Goal: Contribute content: Add original content to the website for others to see

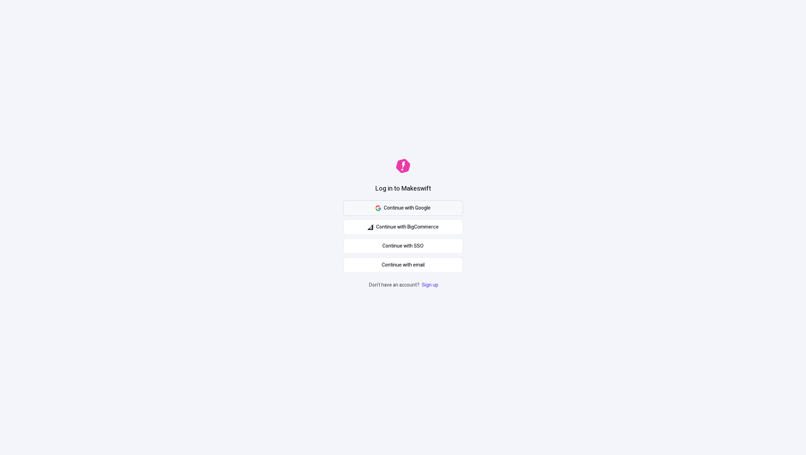
click at [423, 203] on button "Continue with Google" at bounding box center [403, 208] width 120 height 15
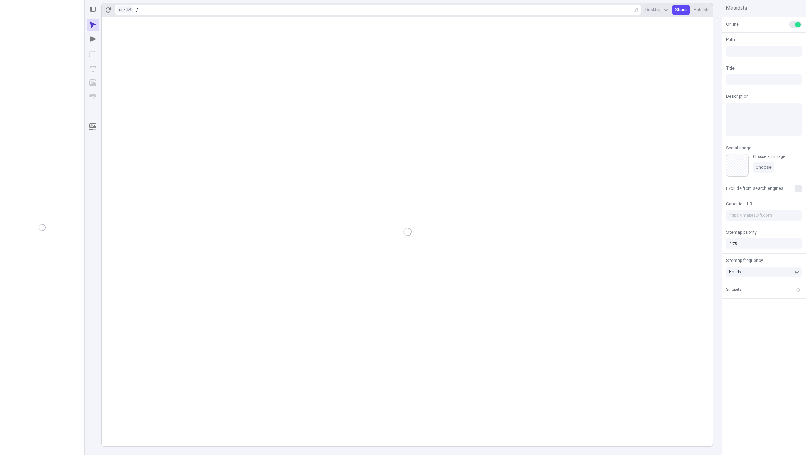
type input "Alpha"
type input "/alpha"
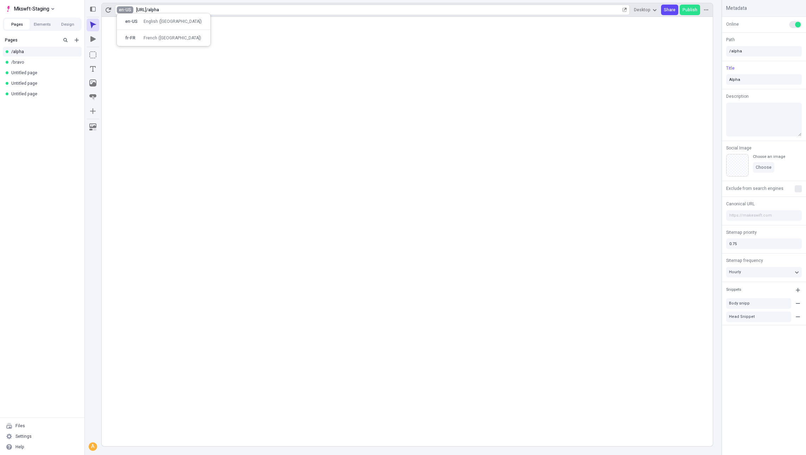
click at [120, 10] on html "Mkswft-Staging Pages Elements Design Pages /alpha /bravo Untitled page Untitled…" at bounding box center [403, 227] width 806 height 455
click at [138, 36] on div "fr-FR" at bounding box center [132, 38] width 14 height 6
type input "/alpha"
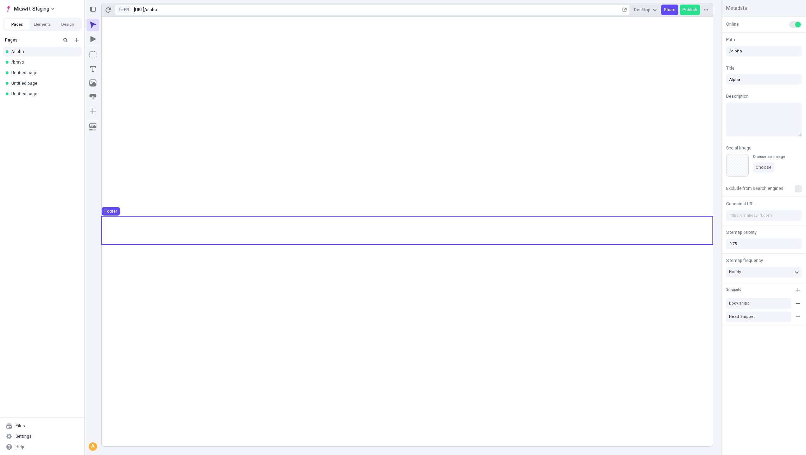
click at [198, 238] on use at bounding box center [407, 230] width 611 height 28
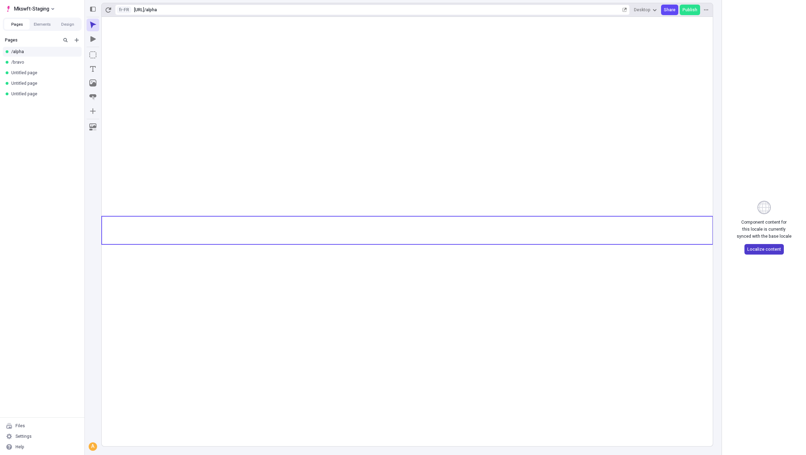
click at [747, 245] on button "Localize content" at bounding box center [764, 249] width 39 height 11
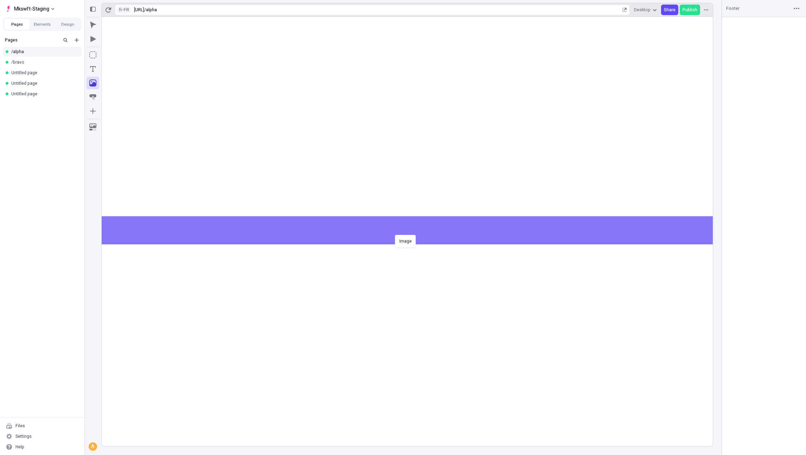
click at [393, 234] on body "Mkswft-Staging Pages Elements Design Pages /alpha /bravo Untitled page Untitled…" at bounding box center [403, 227] width 806 height 455
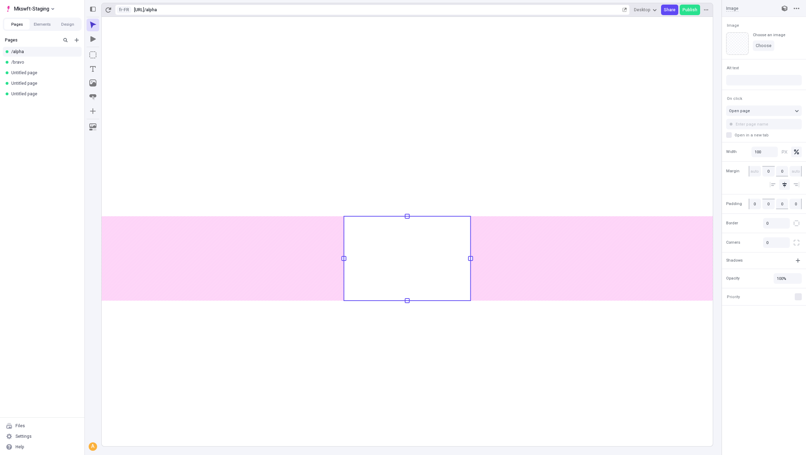
click at [349, 319] on rect at bounding box center [407, 232] width 611 height 430
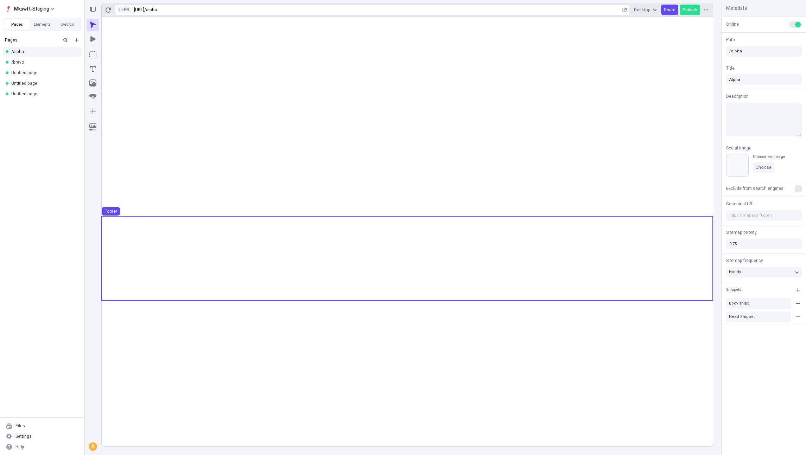
click at [238, 269] on use at bounding box center [407, 258] width 611 height 84
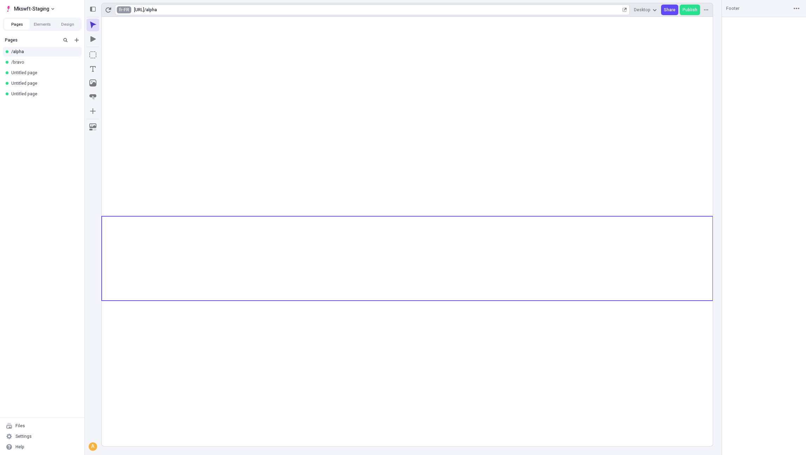
click at [123, 9] on html "Mkswft-Staging Pages Elements Design Pages /alpha /bravo Untitled page Untitled…" at bounding box center [403, 227] width 806 height 455
click at [128, 21] on div "en-US" at bounding box center [132, 22] width 14 height 6
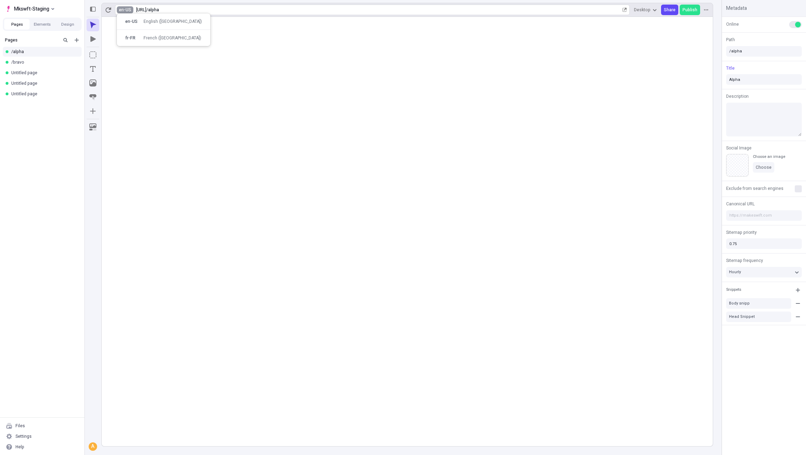
click at [125, 12] on html "Mkswft-Staging Pages Elements Design Pages /alpha /bravo Untitled page Untitled…" at bounding box center [403, 227] width 806 height 455
click at [136, 34] on div "fr-FR French (France)" at bounding box center [164, 38] width 88 height 11
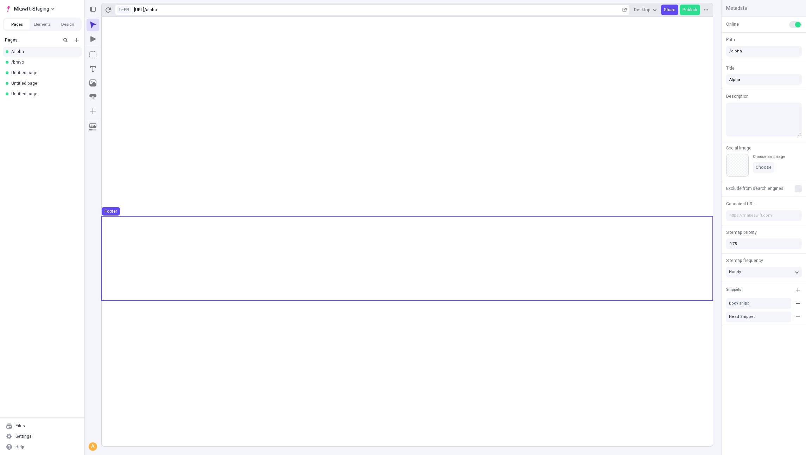
click at [286, 282] on use at bounding box center [407, 258] width 611 height 84
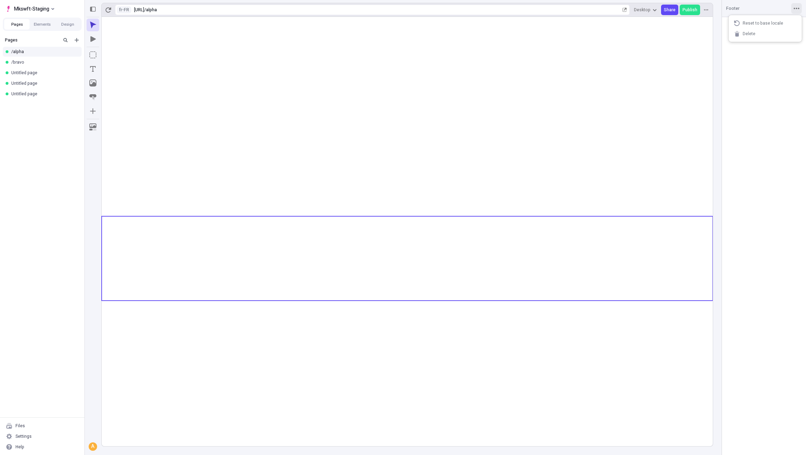
click at [795, 13] on button "button" at bounding box center [797, 8] width 11 height 11
click at [123, 10] on html "Mkswft-Staging Pages Elements Design Pages /alpha /bravo Untitled page Untitled…" at bounding box center [403, 227] width 806 height 455
click at [215, 67] on div "Footer" at bounding box center [232, 68] width 53 height 6
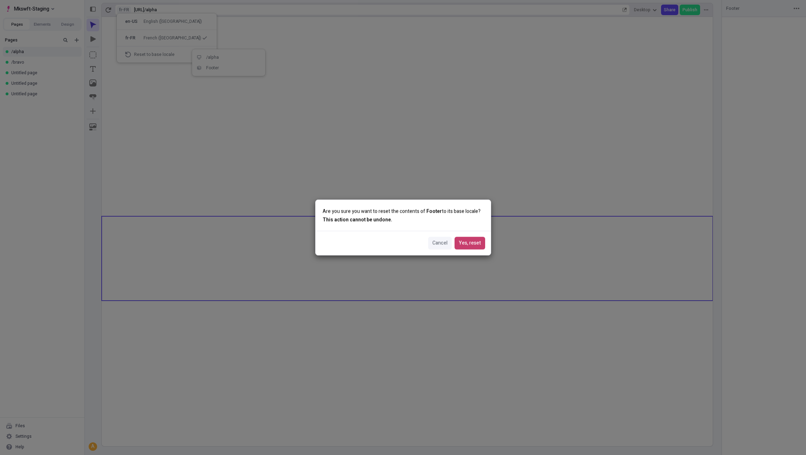
click at [472, 245] on span "Yes, reset" at bounding box center [470, 244] width 22 height 8
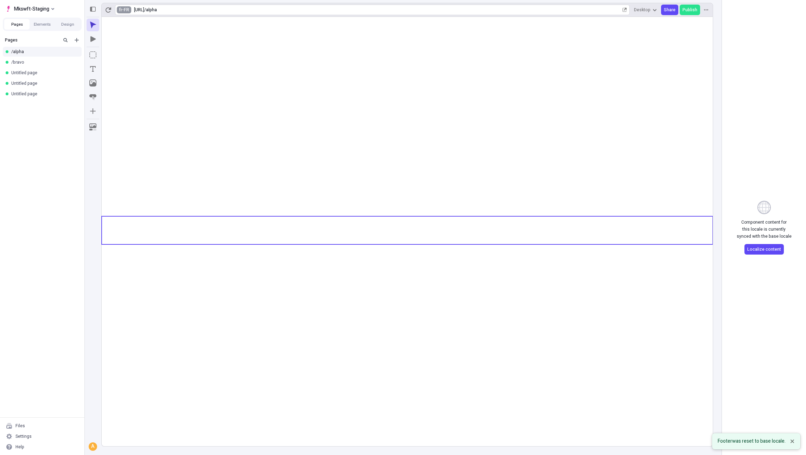
click at [123, 11] on html "Mkswft-Staging Pages Elements Design Pages /alpha /bravo Untitled page Untitled…" at bounding box center [403, 227] width 806 height 455
click at [128, 20] on div "en-US" at bounding box center [132, 22] width 14 height 6
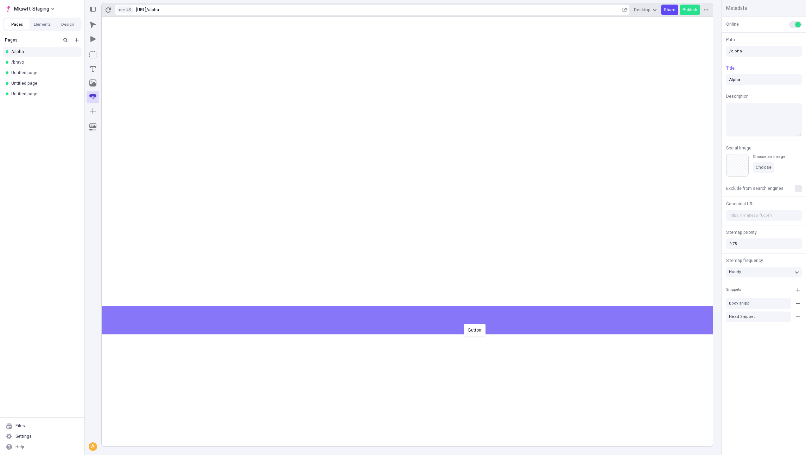
click at [463, 323] on body "Mkswft-Staging Pages Elements Design Pages /alpha /bravo Untitled page Untitled…" at bounding box center [403, 227] width 806 height 455
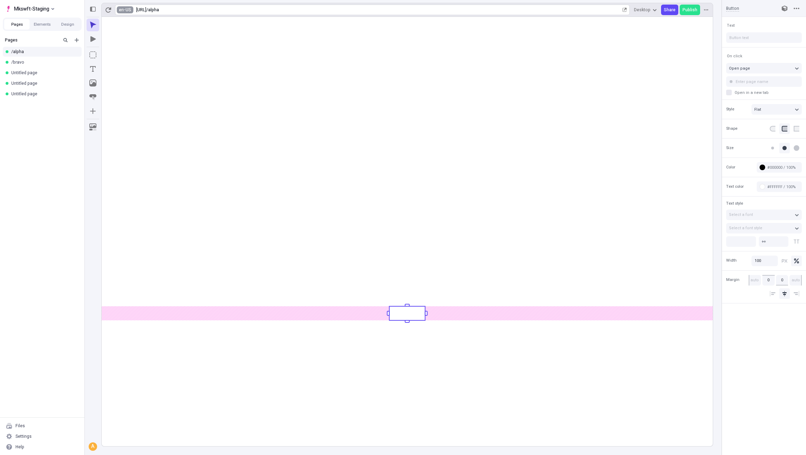
click at [125, 10] on html "Mkswft-Staging Pages Elements Design Pages /alpha /bravo Untitled page Untitled…" at bounding box center [403, 227] width 806 height 455
click at [138, 37] on div "fr-FR" at bounding box center [132, 38] width 14 height 6
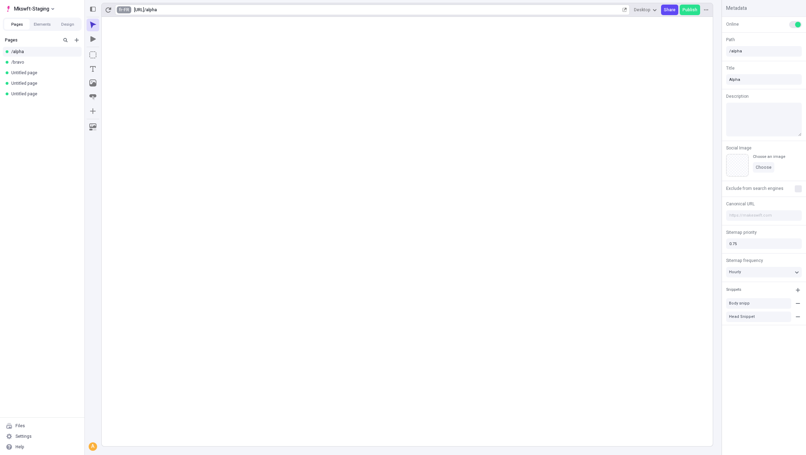
click at [125, 12] on html "Mkswft-Staging Pages Elements Design Pages /alpha /bravo Untitled page Untitled…" at bounding box center [403, 227] width 806 height 455
click at [127, 18] on div "en-US English (United States)" at bounding box center [167, 21] width 94 height 11
click at [122, 7] on html "Mkswft-Staging Pages Elements Design Pages /alpha /bravo Untitled page Untitled…" at bounding box center [403, 227] width 806 height 455
click at [141, 42] on div "fr-FR French (France)" at bounding box center [164, 38] width 88 height 11
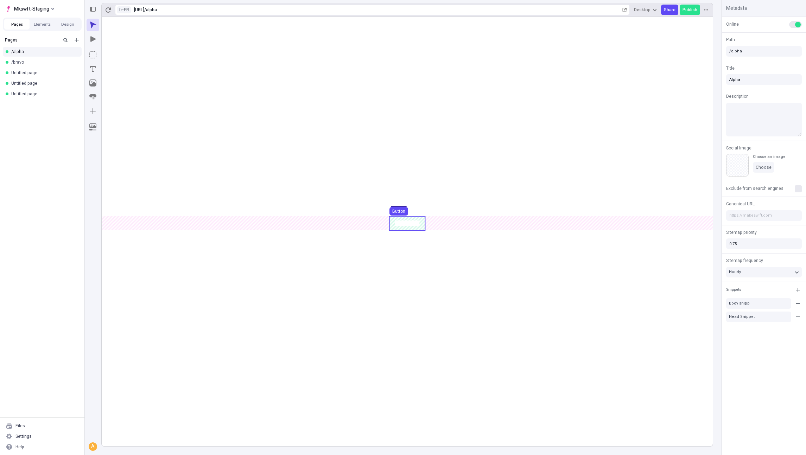
click at [393, 225] on use at bounding box center [408, 223] width 36 height 14
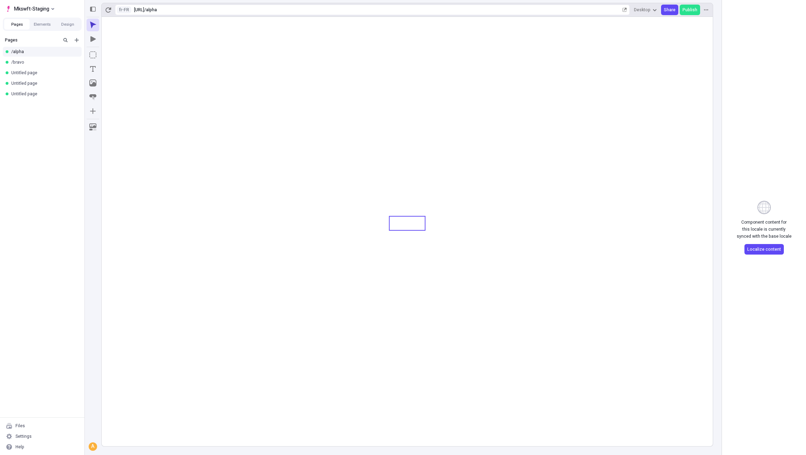
click at [349, 224] on rect at bounding box center [407, 232] width 611 height 430
click at [423, 282] on rect at bounding box center [407, 232] width 611 height 430
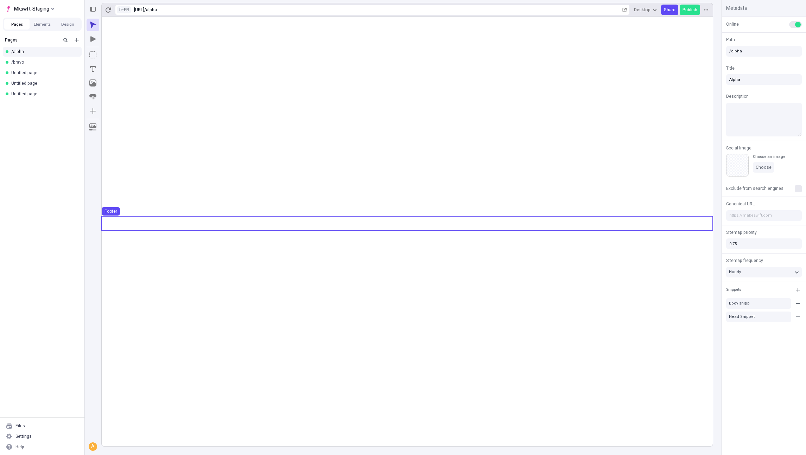
click at [367, 219] on use at bounding box center [407, 223] width 611 height 14
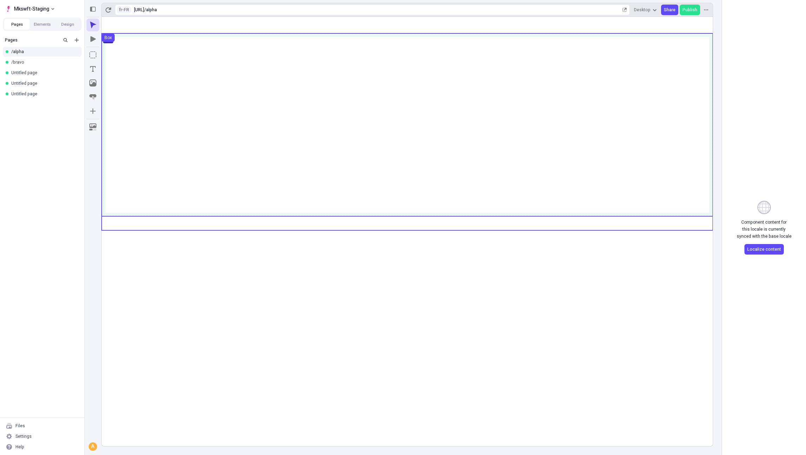
click at [177, 99] on use at bounding box center [407, 124] width 611 height 183
